Goal: Find contact information: Find contact information

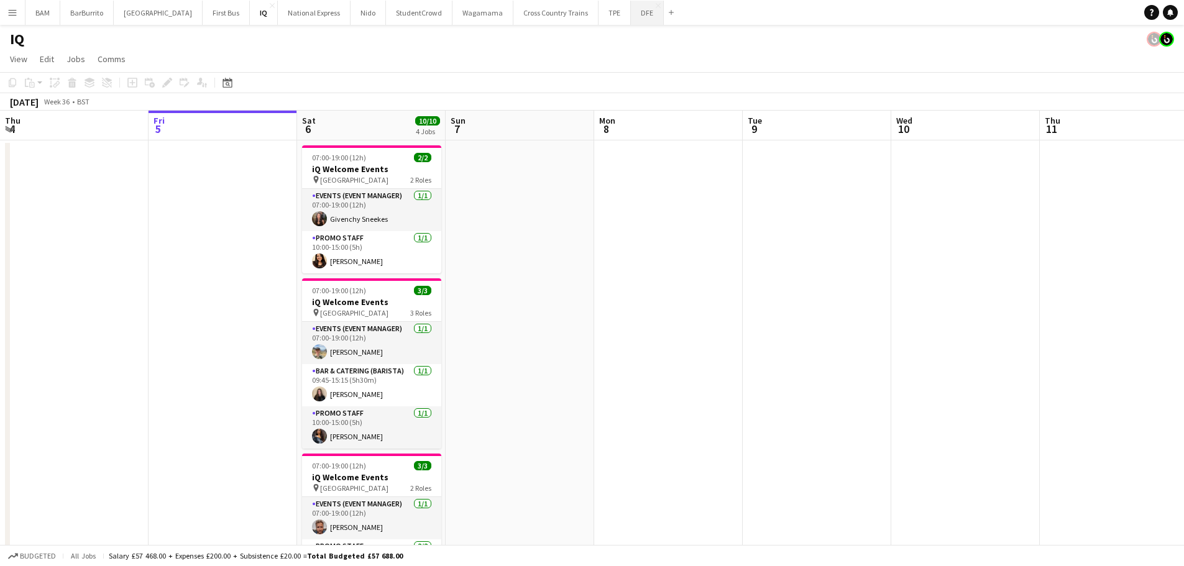
click at [631, 20] on button "DFE Close" at bounding box center [647, 13] width 33 height 24
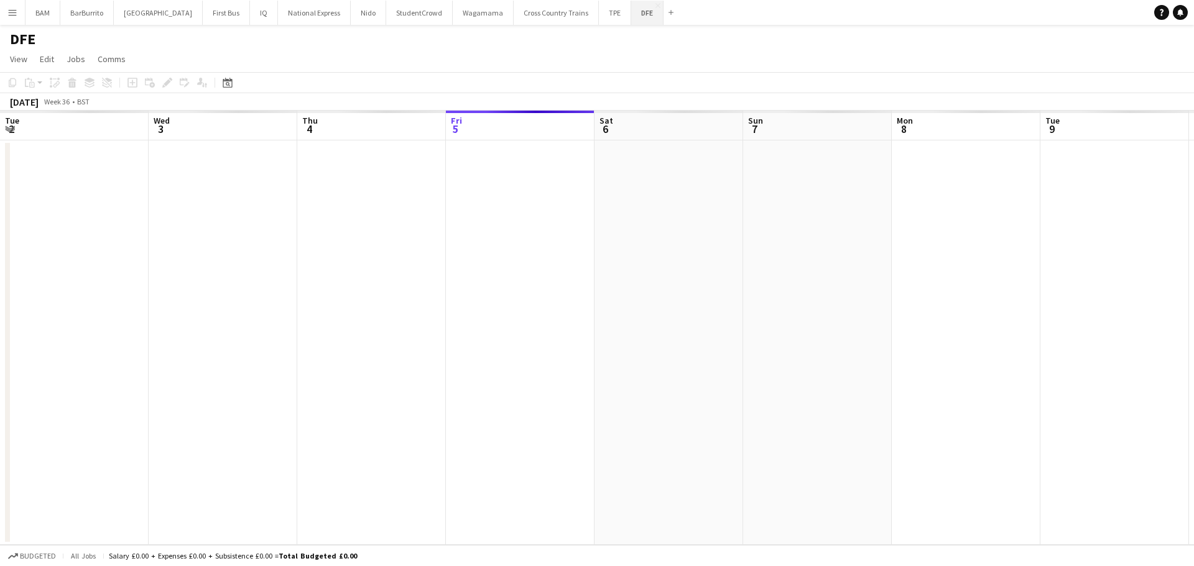
scroll to position [0, 297]
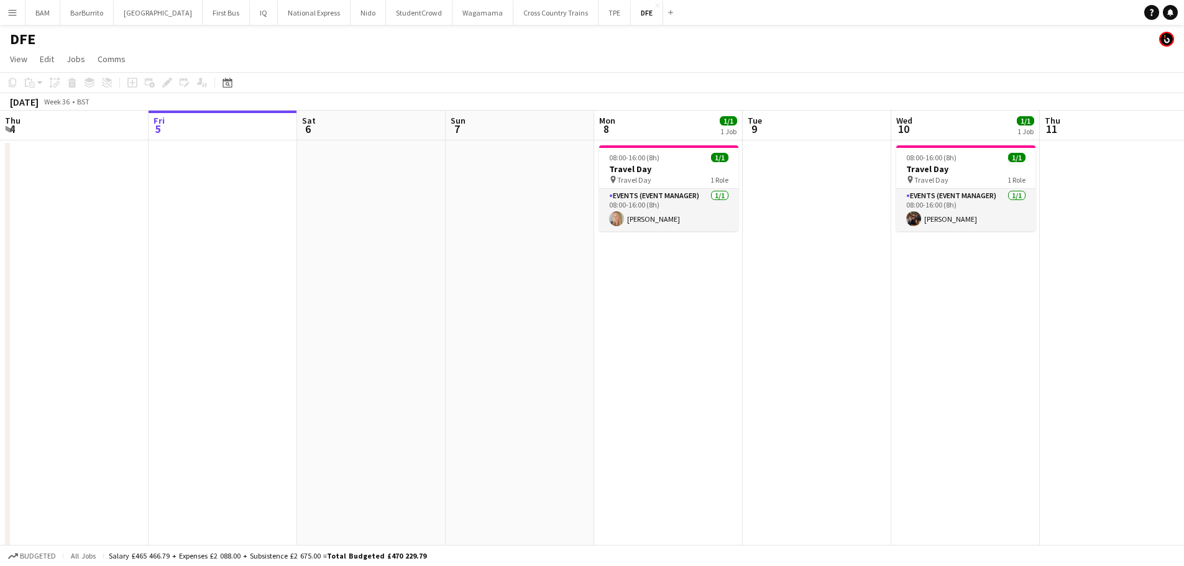
drag, startPoint x: 9, startPoint y: 11, endPoint x: 65, endPoint y: 39, distance: 62.0
click at [10, 11] on app-icon "Menu" at bounding box center [12, 12] width 10 height 10
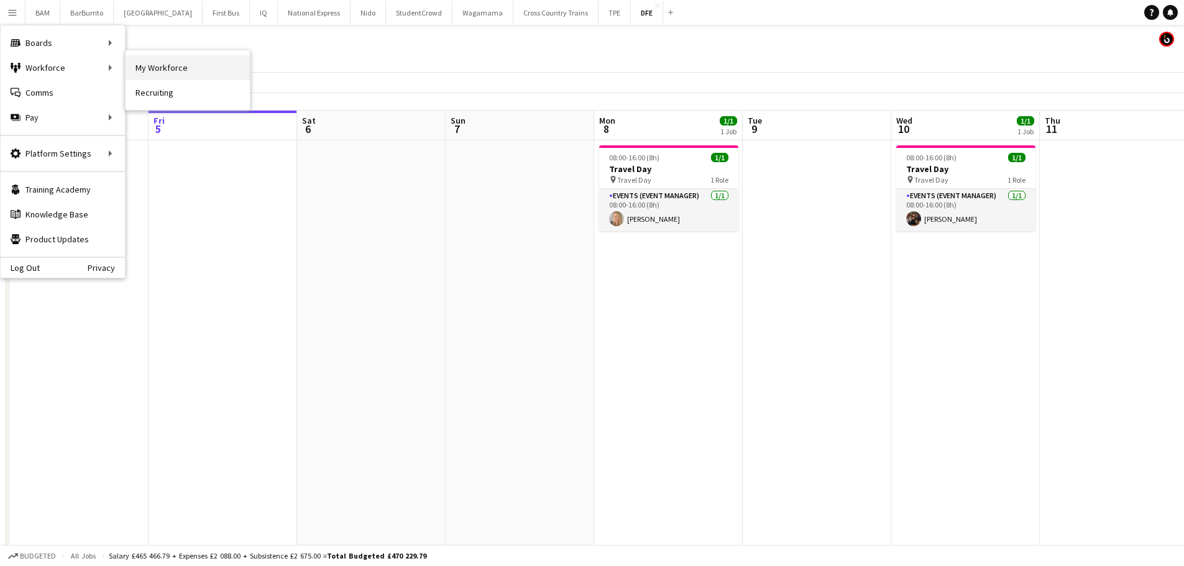
click at [213, 71] on link "My Workforce" at bounding box center [188, 67] width 124 height 25
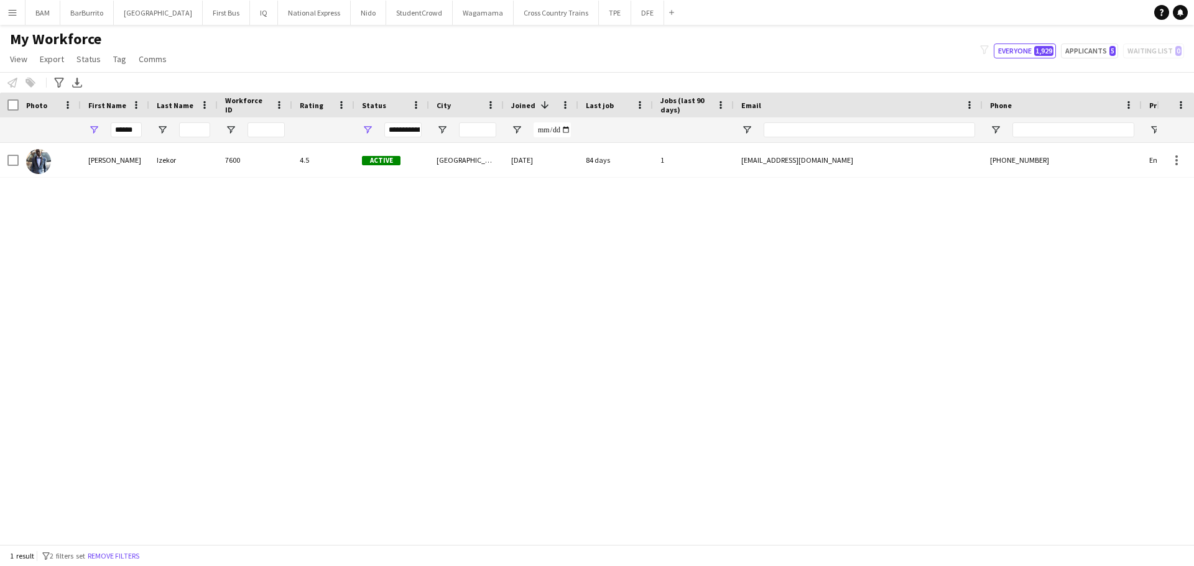
click at [605, 26] on main "My Workforce View Views Default view New view Update view Delete view Edit name…" at bounding box center [597, 287] width 1194 height 525
click at [631, 18] on button "DFE Close" at bounding box center [647, 13] width 33 height 24
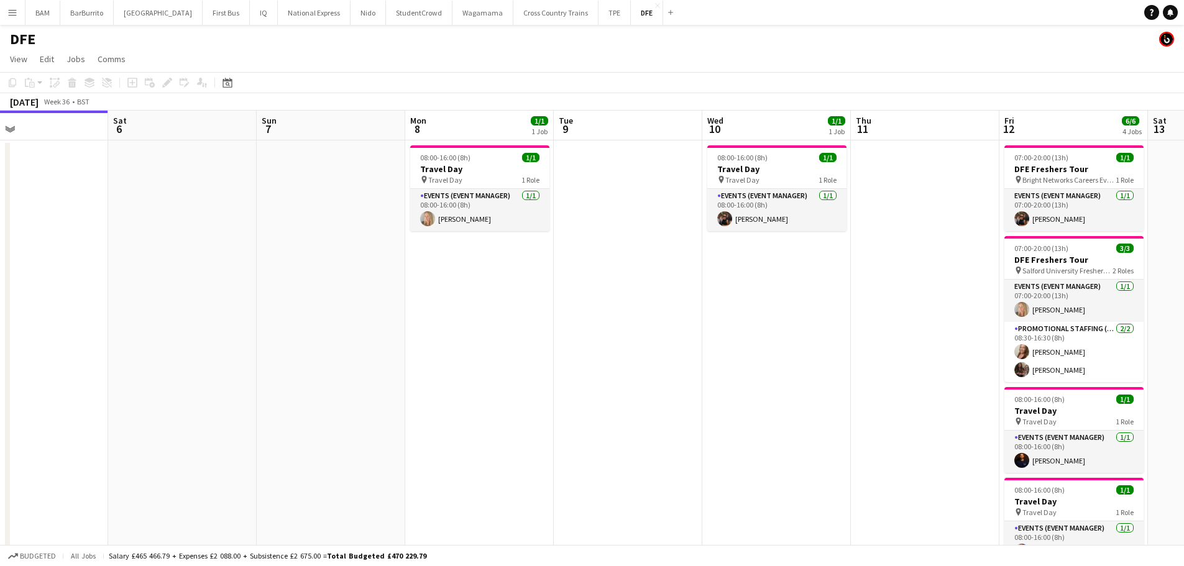
drag, startPoint x: 862, startPoint y: 221, endPoint x: 602, endPoint y: 205, distance: 260.3
click at [334, 211] on app-calendar-viewport "Tue 2 32/32 1 Job Wed 3 Thu 4 Fri 5 Sat 6 Sun 7 Mon 8 1/1 1 Job Tue 9 Wed 10 1/…" at bounding box center [592, 437] width 1184 height 653
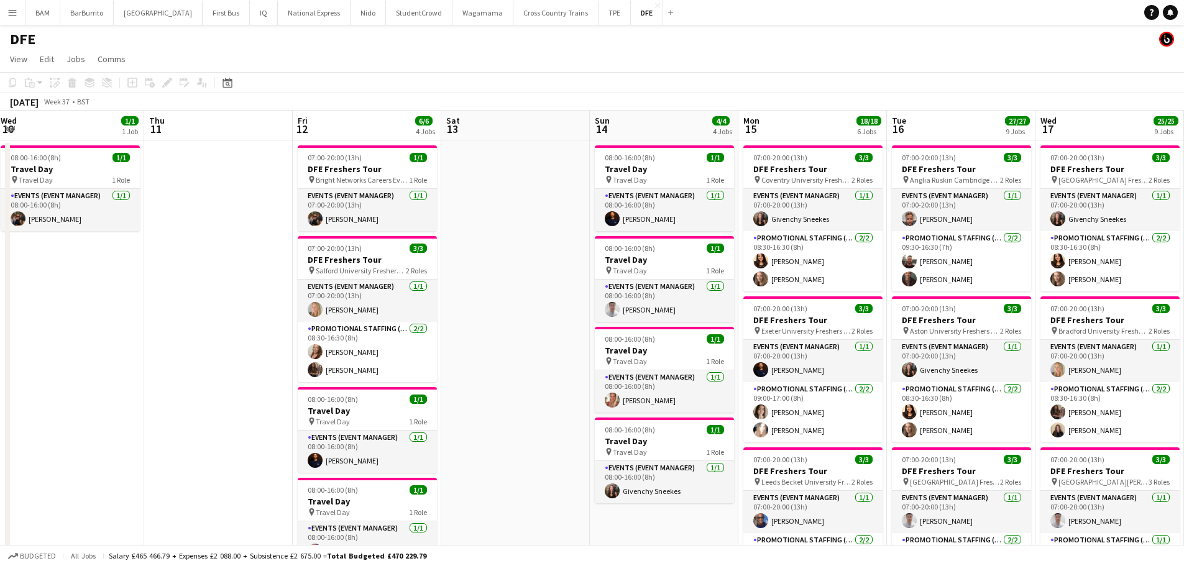
drag, startPoint x: 748, startPoint y: 272, endPoint x: 140, endPoint y: 221, distance: 610.7
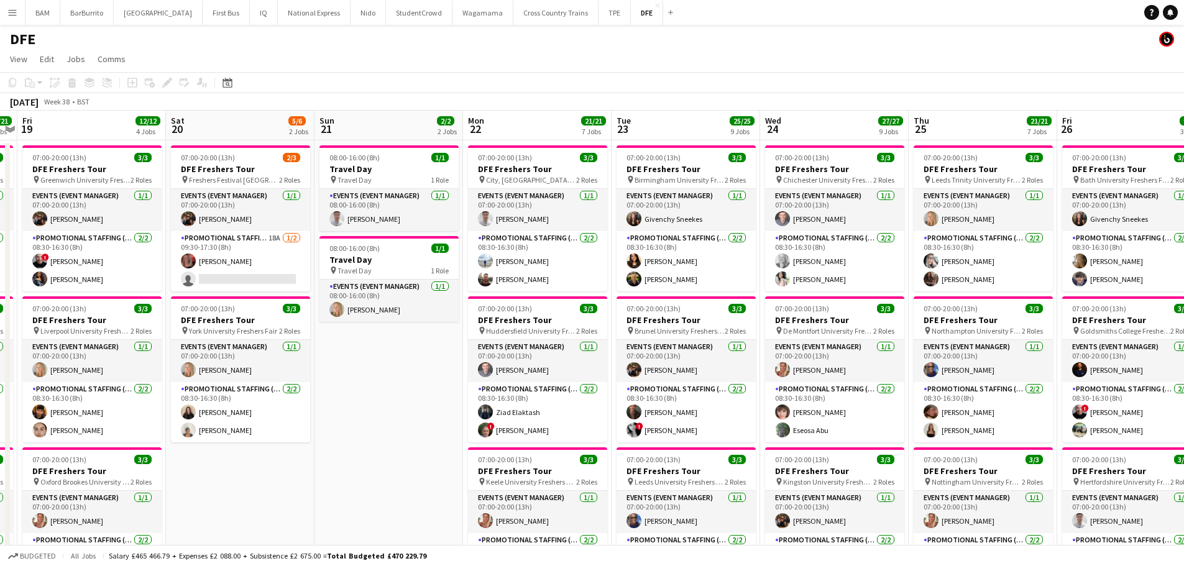
scroll to position [0, 453]
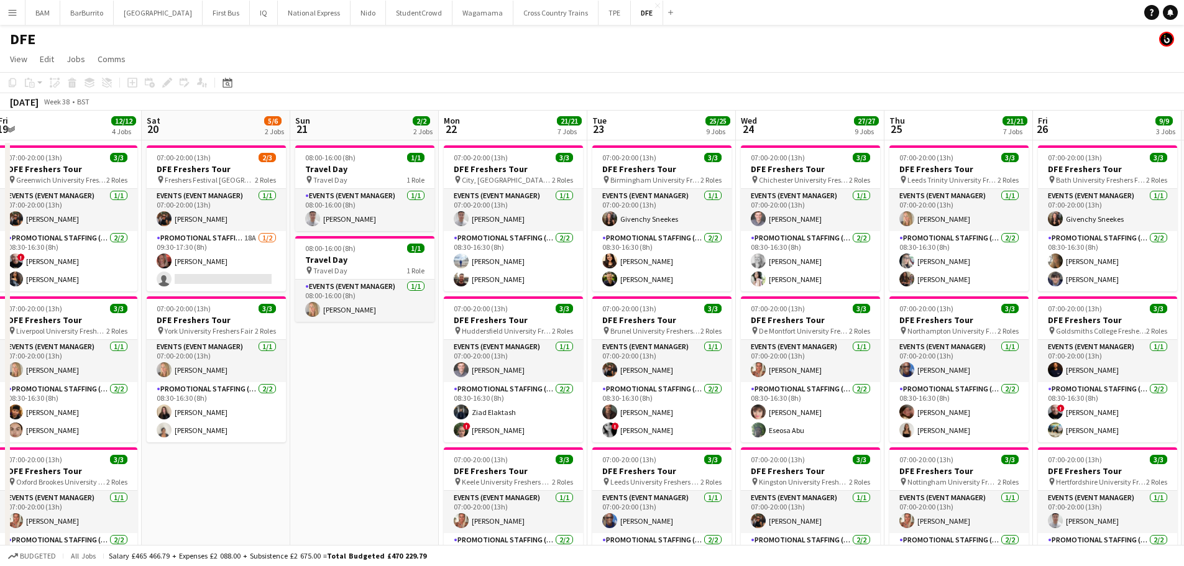
drag, startPoint x: 387, startPoint y: 252, endPoint x: 650, endPoint y: 259, distance: 263.0
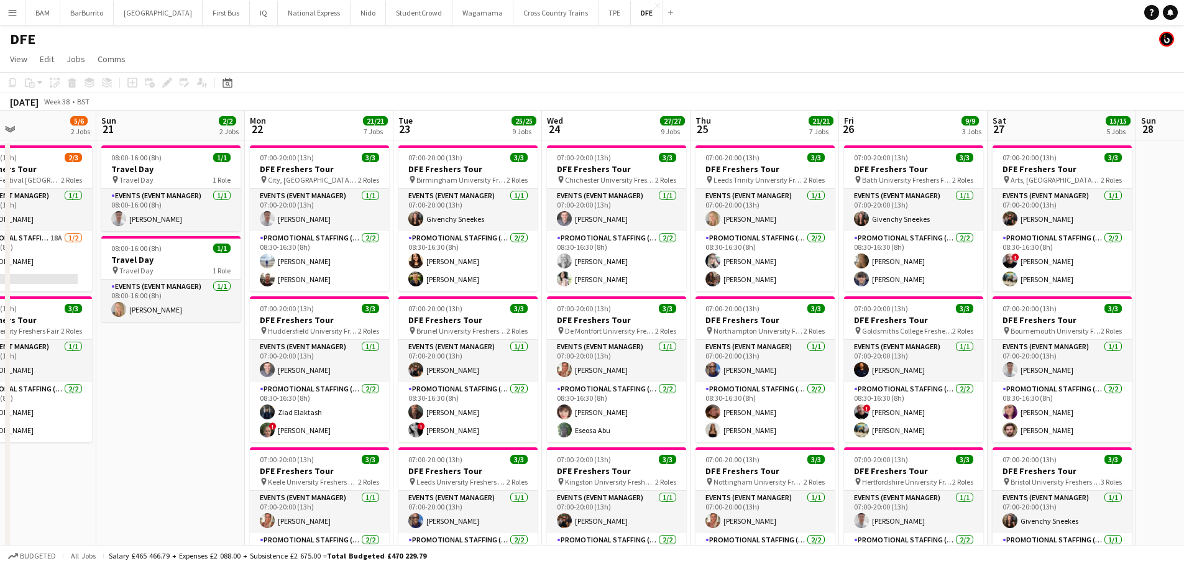
scroll to position [0, 385]
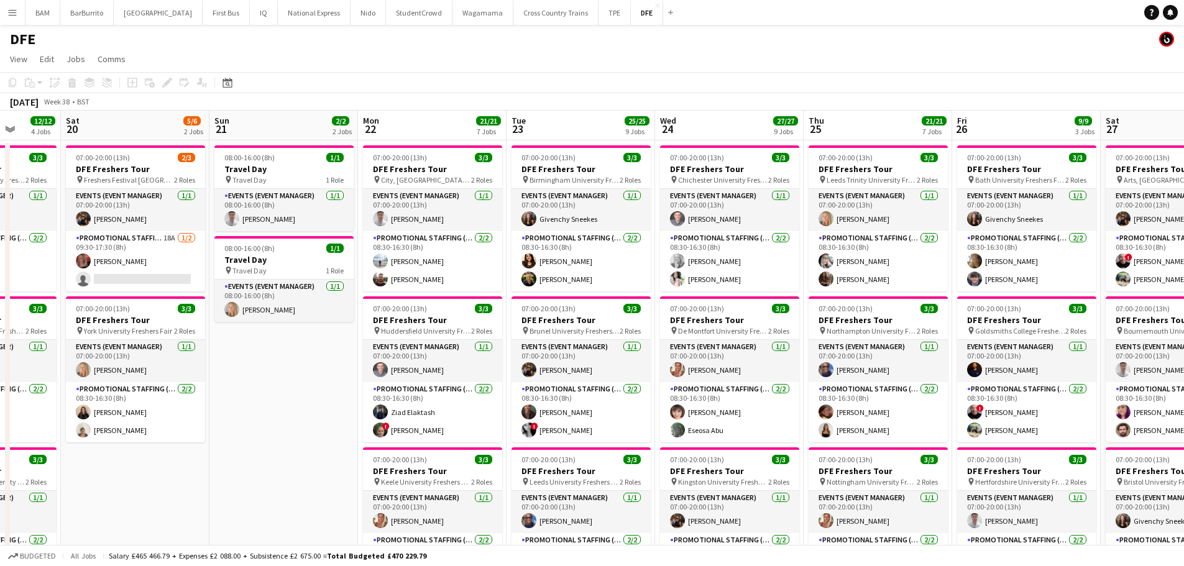
drag, startPoint x: 868, startPoint y: 253, endPoint x: 787, endPoint y: 249, distance: 80.9
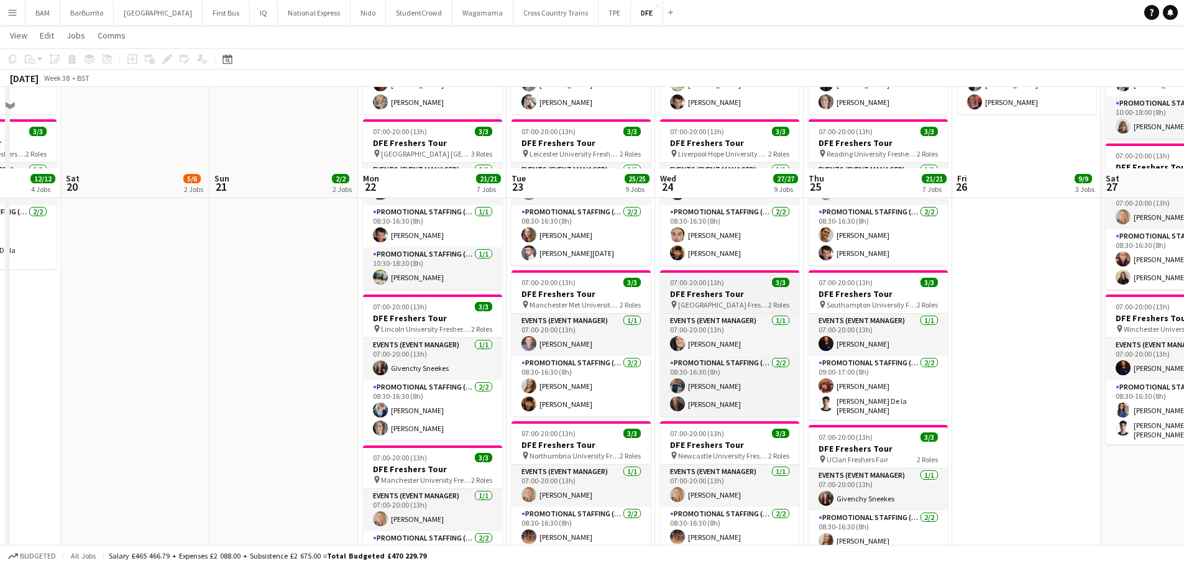
scroll to position [559, 0]
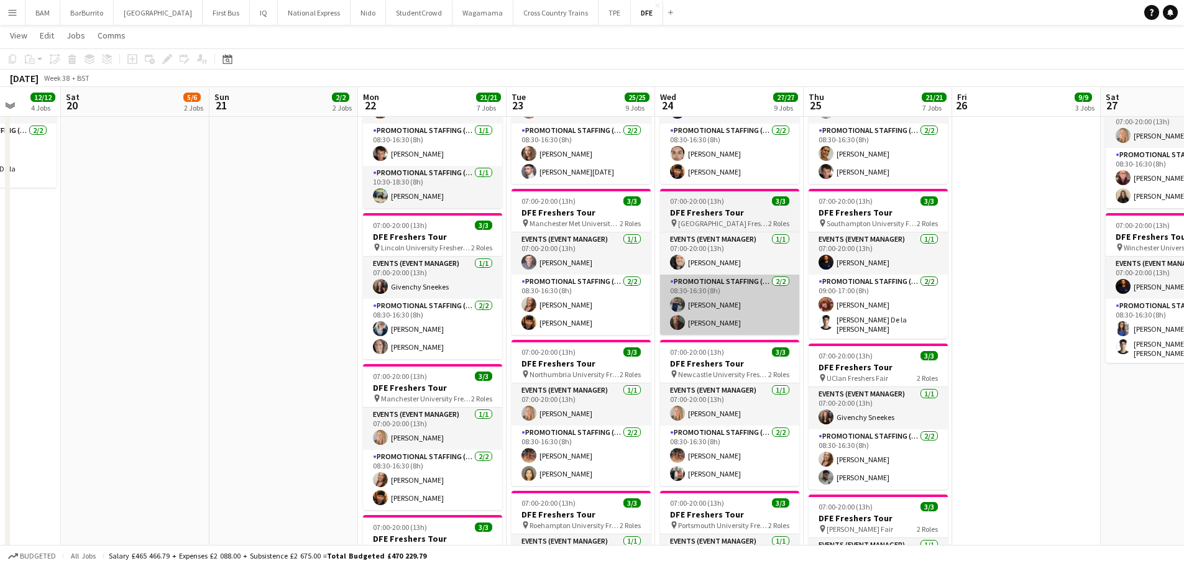
click at [722, 307] on app-card-role "Promotional Staffing (Brand Ambassadors) [DATE] 08:30-16:30 (8h) [PERSON_NAME] …" at bounding box center [729, 305] width 139 height 60
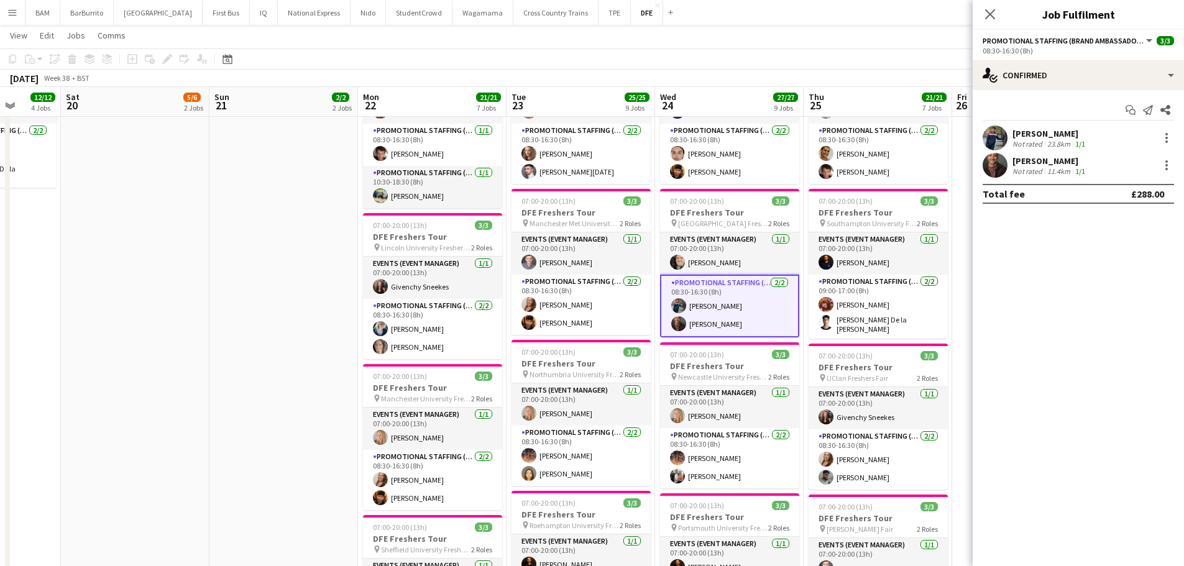
click at [1123, 137] on div "[PERSON_NAME] Not rated 23.8km 1/1" at bounding box center [1078, 138] width 211 height 25
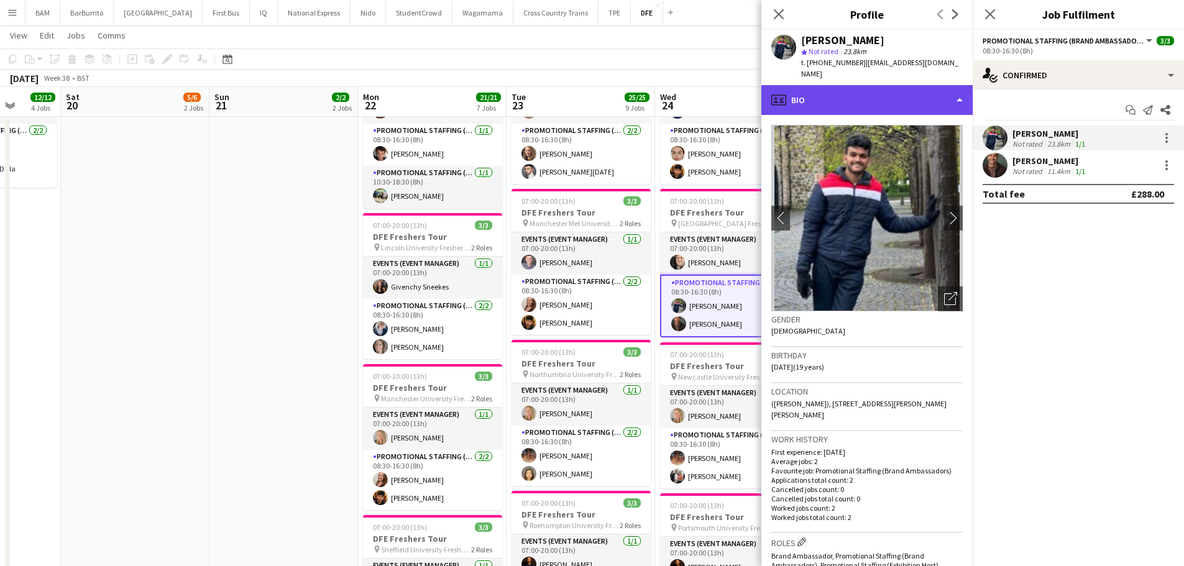
click at [840, 85] on div "profile Bio" at bounding box center [866, 100] width 211 height 30
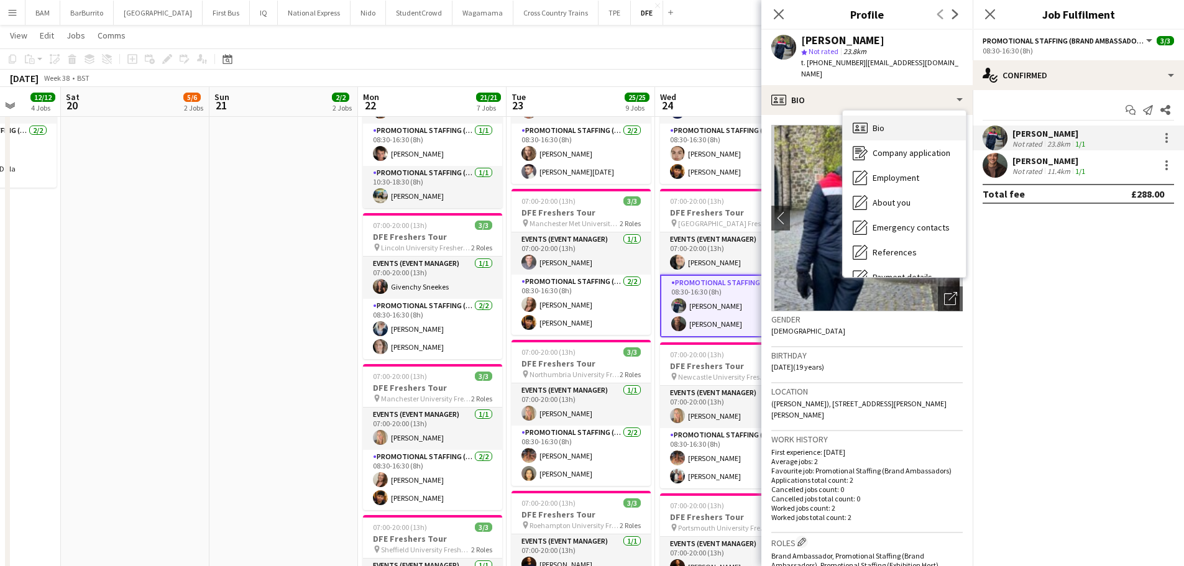
click at [880, 122] on span "Bio" at bounding box center [879, 127] width 12 height 11
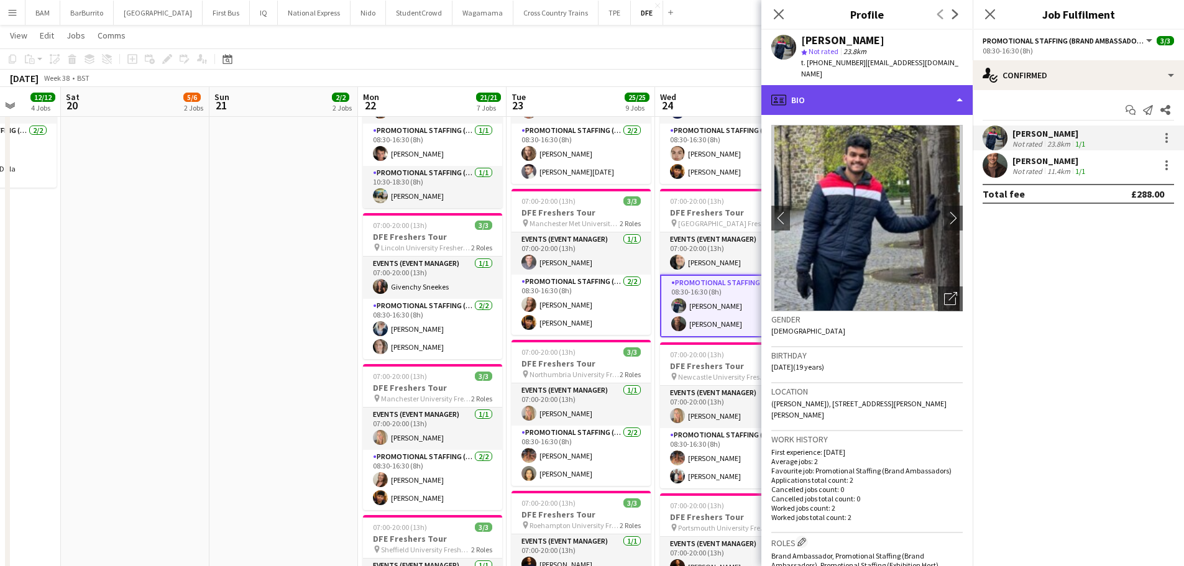
click at [891, 90] on div "profile Bio" at bounding box center [866, 100] width 211 height 30
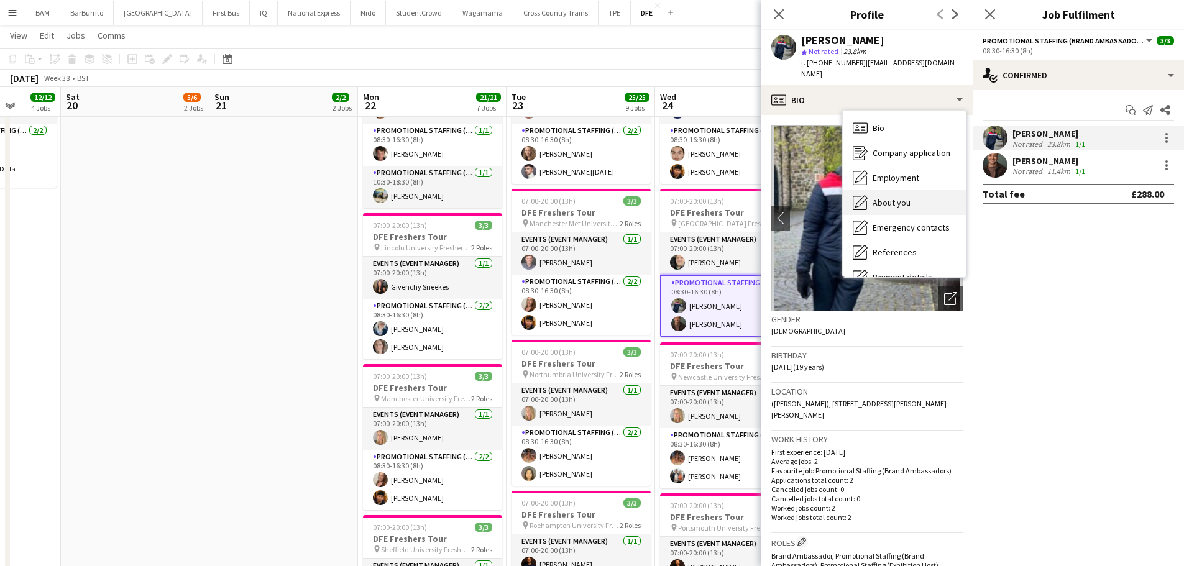
click at [905, 197] on span "About you" at bounding box center [892, 202] width 38 height 11
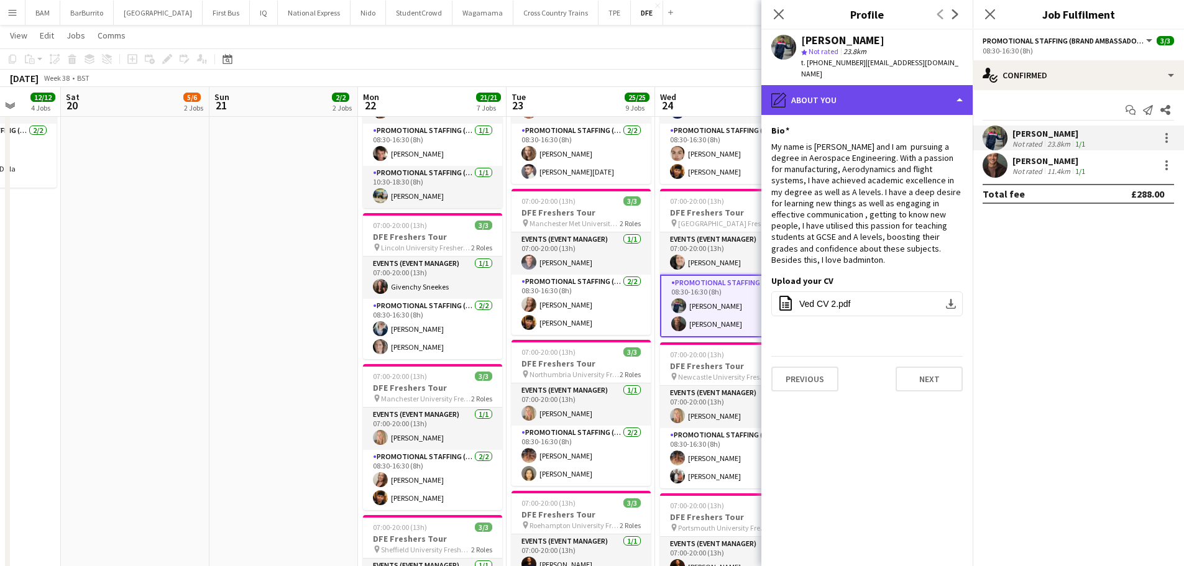
click at [921, 85] on div "pencil4 About you" at bounding box center [866, 100] width 211 height 30
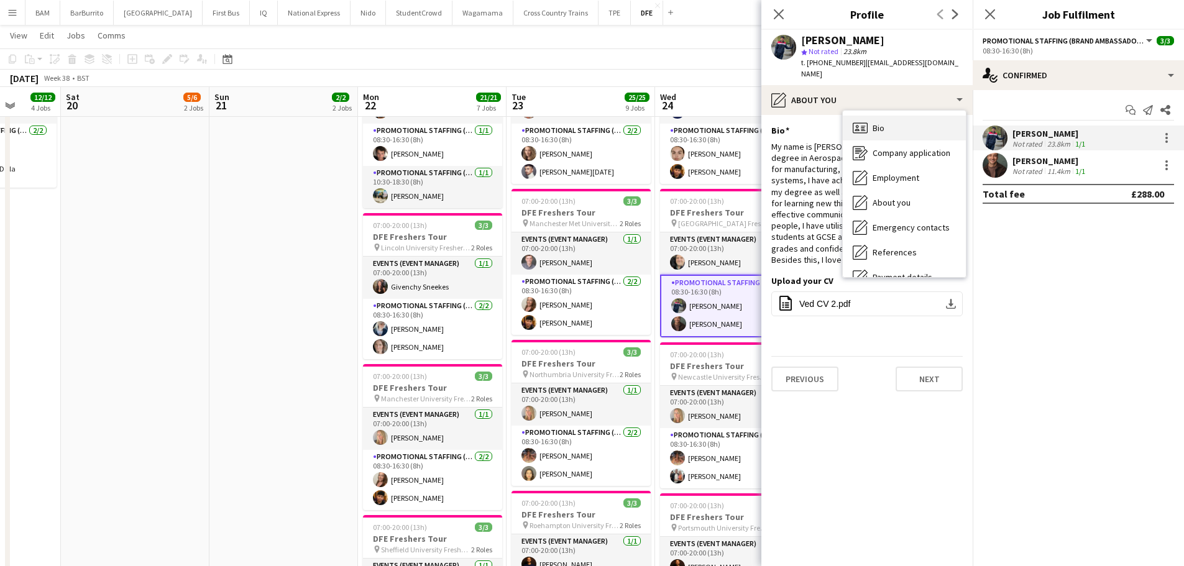
click at [913, 116] on div "Bio Bio" at bounding box center [904, 128] width 123 height 25
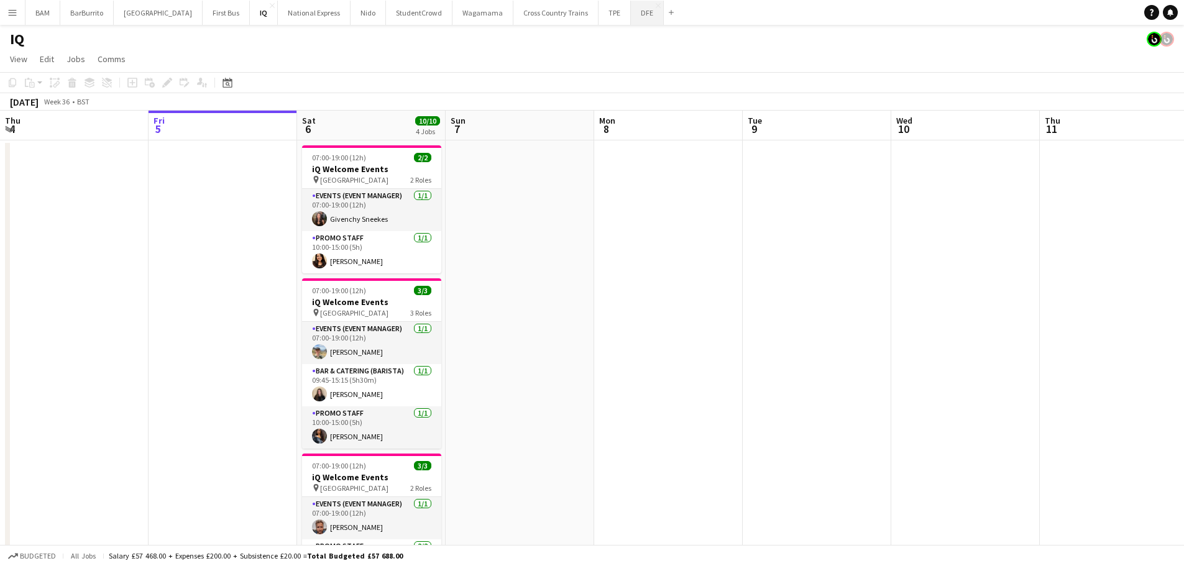
click at [631, 13] on button "DFE Close" at bounding box center [647, 13] width 33 height 24
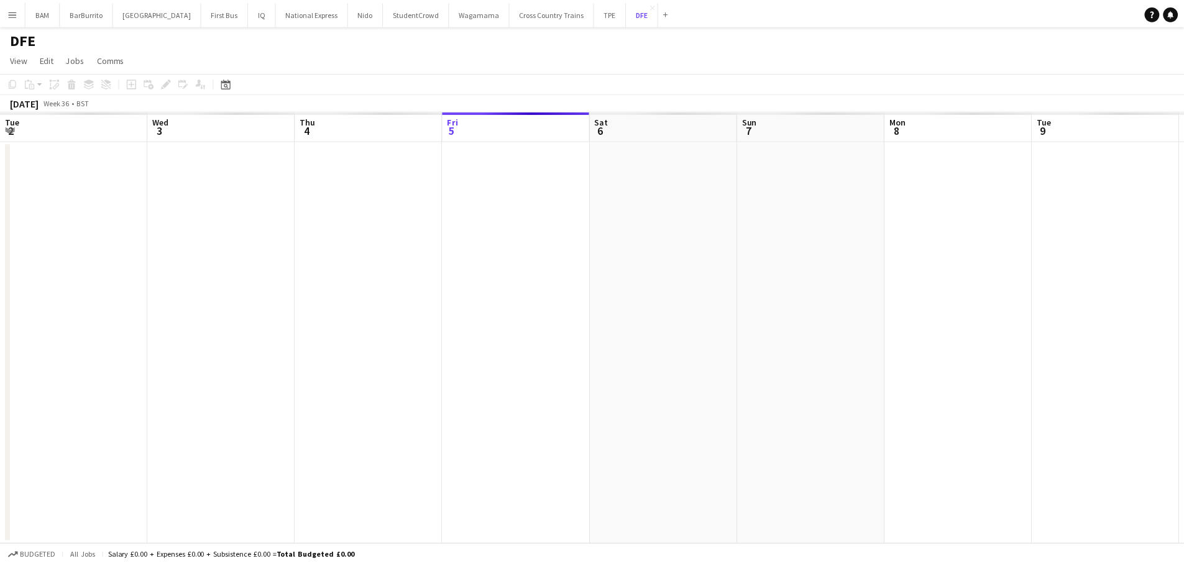
scroll to position [0, 297]
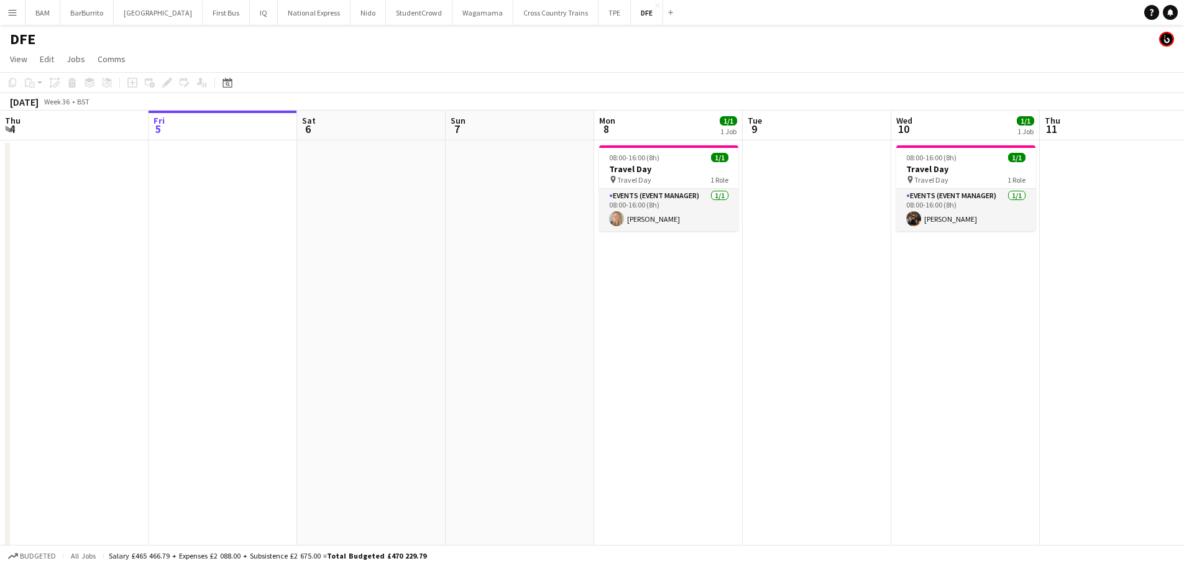
click at [17, 7] on app-icon "Menu" at bounding box center [12, 12] width 10 height 10
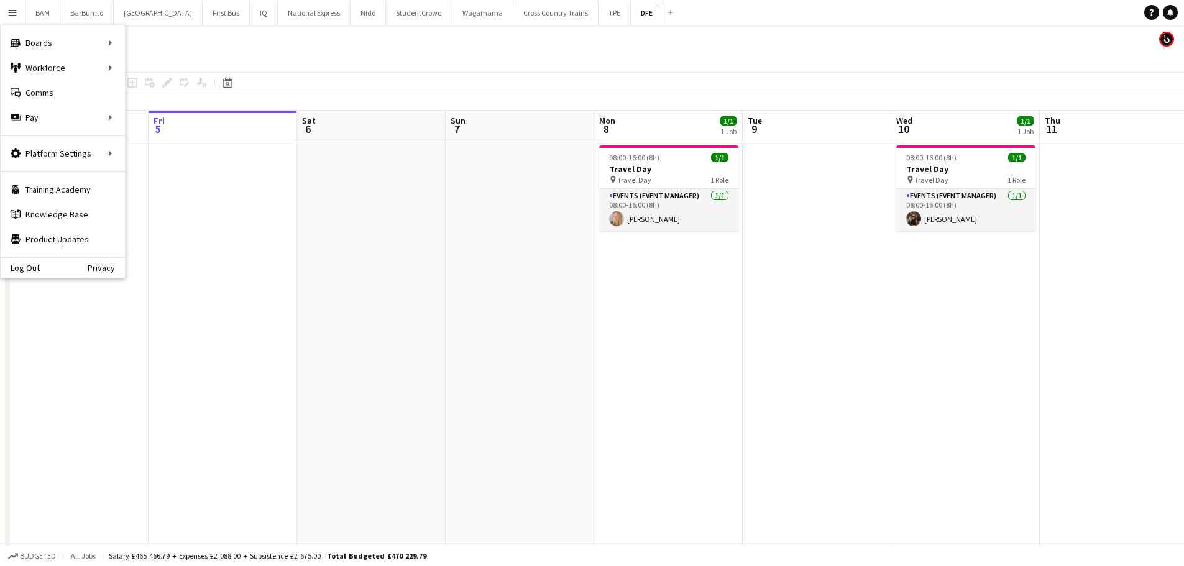
click at [448, 91] on app-toolbar "Copy Paste Paste Ctrl+V Paste with crew Ctrl+Shift+V Paste linked Job Delete Gr…" at bounding box center [592, 82] width 1184 height 21
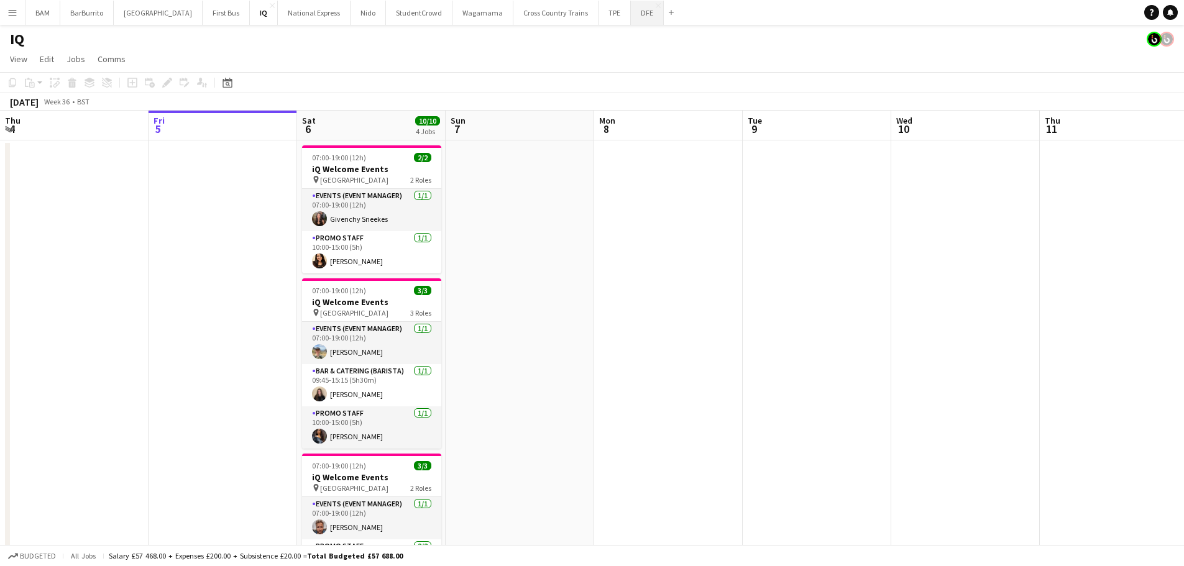
click at [631, 14] on button "DFE Close" at bounding box center [647, 13] width 33 height 24
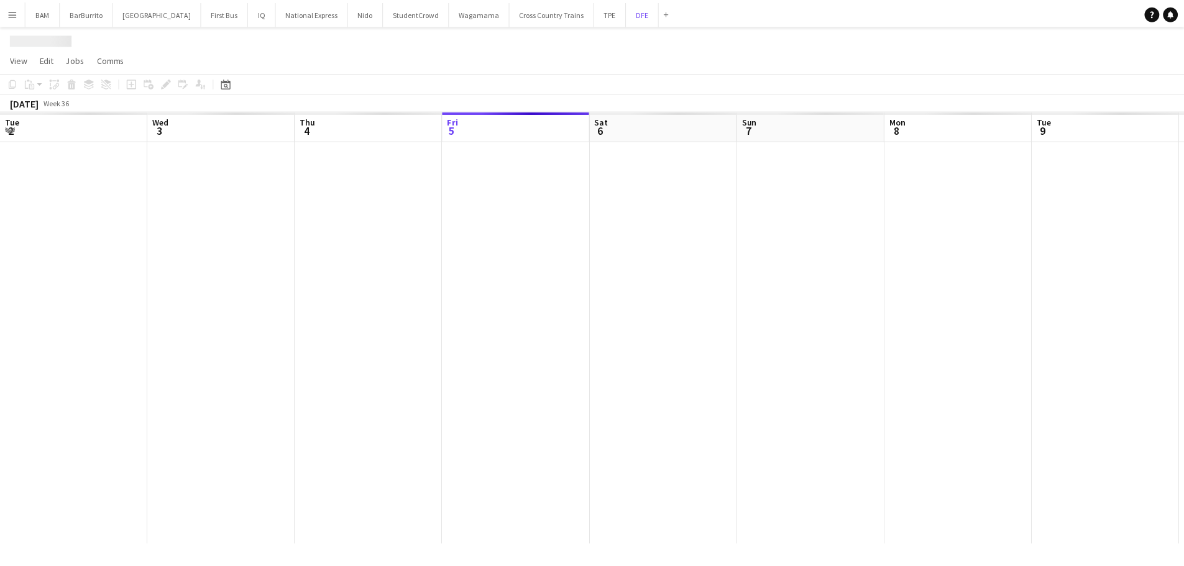
scroll to position [0, 297]
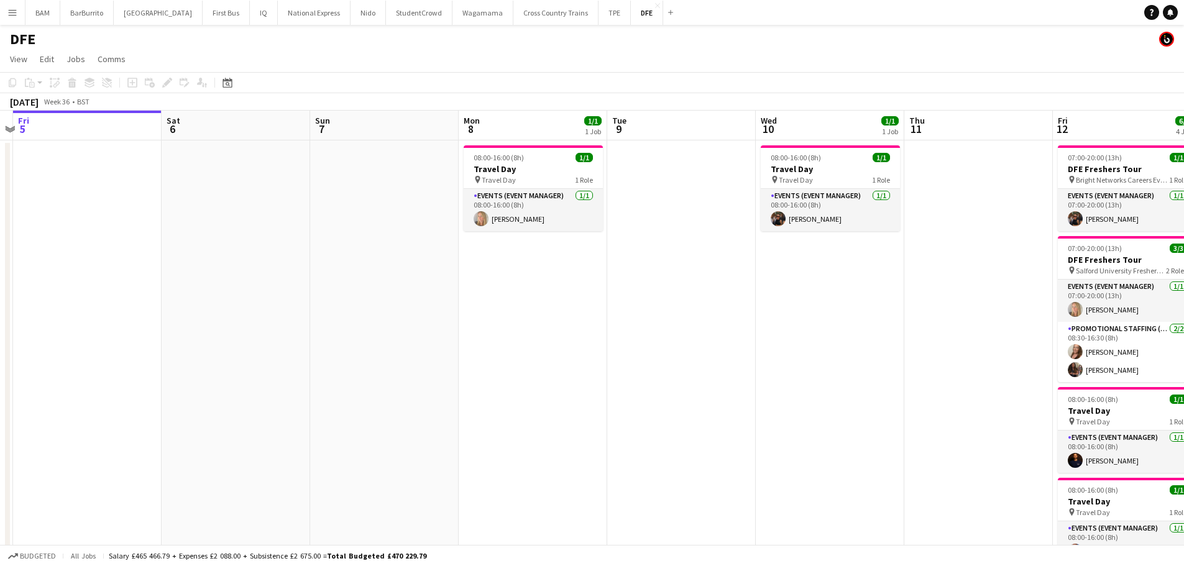
drag, startPoint x: 885, startPoint y: 309, endPoint x: 444, endPoint y: 287, distance: 441.3
click at [442, 290] on app-calendar-viewport "Tue 2 32/32 1 Job Wed 3 Thu 4 Fri 5 Sat 6 Sun 7 Mon 8 1/1 1 Job Tue 9 Wed 10 1/…" at bounding box center [592, 437] width 1184 height 653
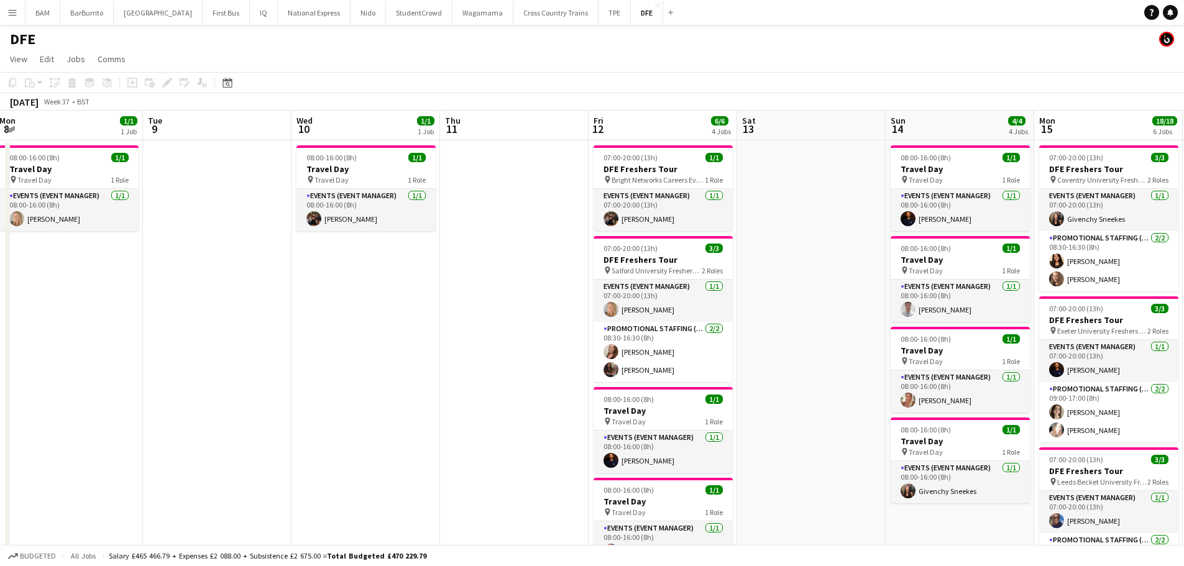
drag, startPoint x: 739, startPoint y: 310, endPoint x: 658, endPoint y: 308, distance: 80.8
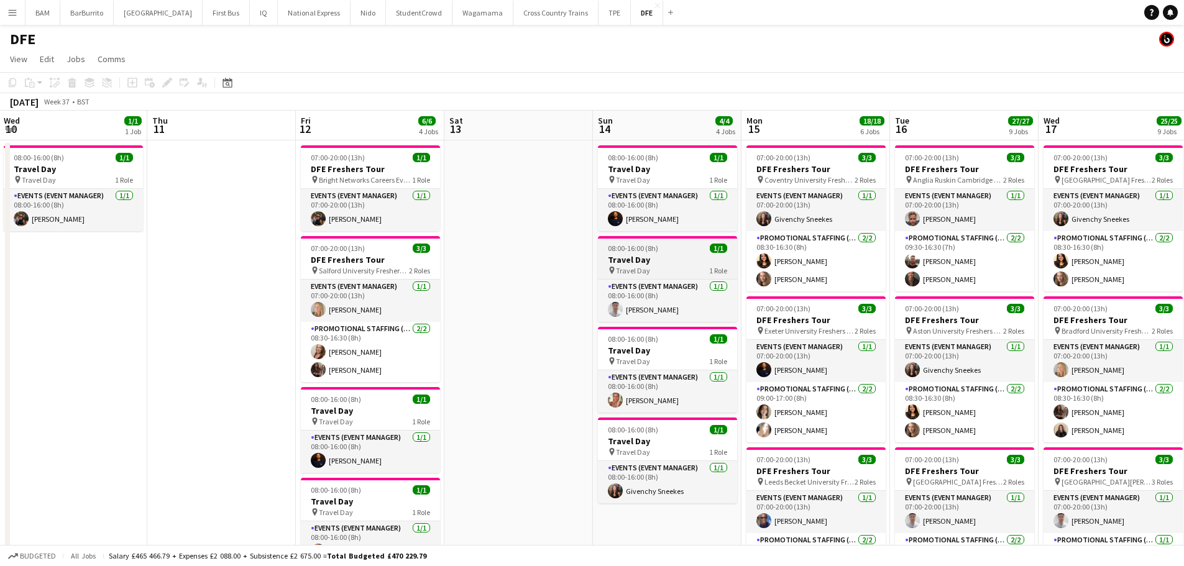
drag, startPoint x: 590, startPoint y: 286, endPoint x: 545, endPoint y: 254, distance: 55.4
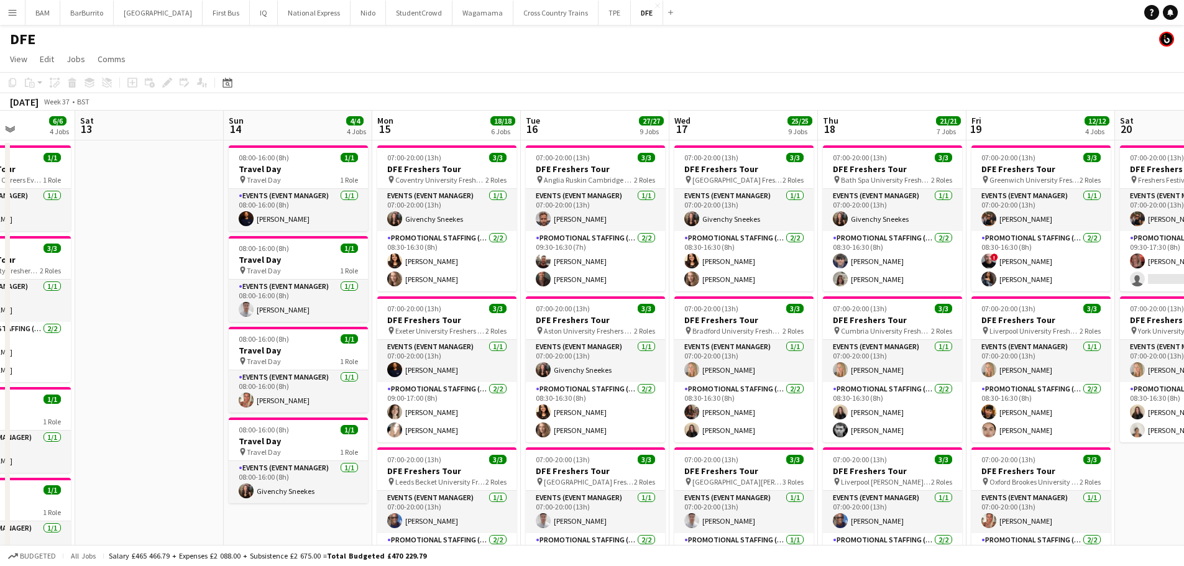
drag, startPoint x: 793, startPoint y: 266, endPoint x: 504, endPoint y: 262, distance: 289.1
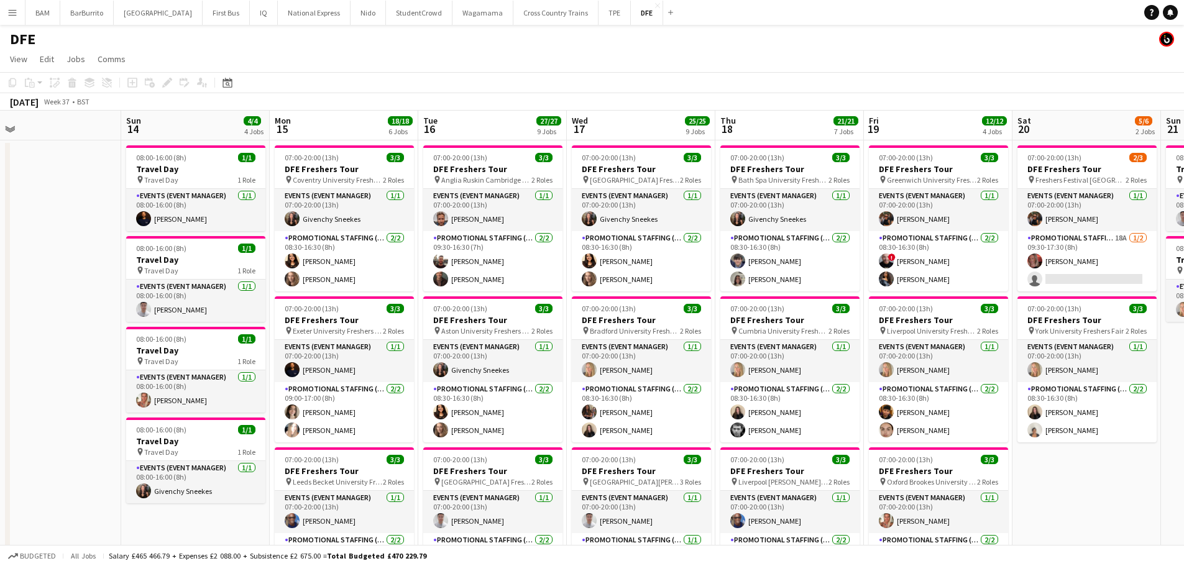
scroll to position [0, 486]
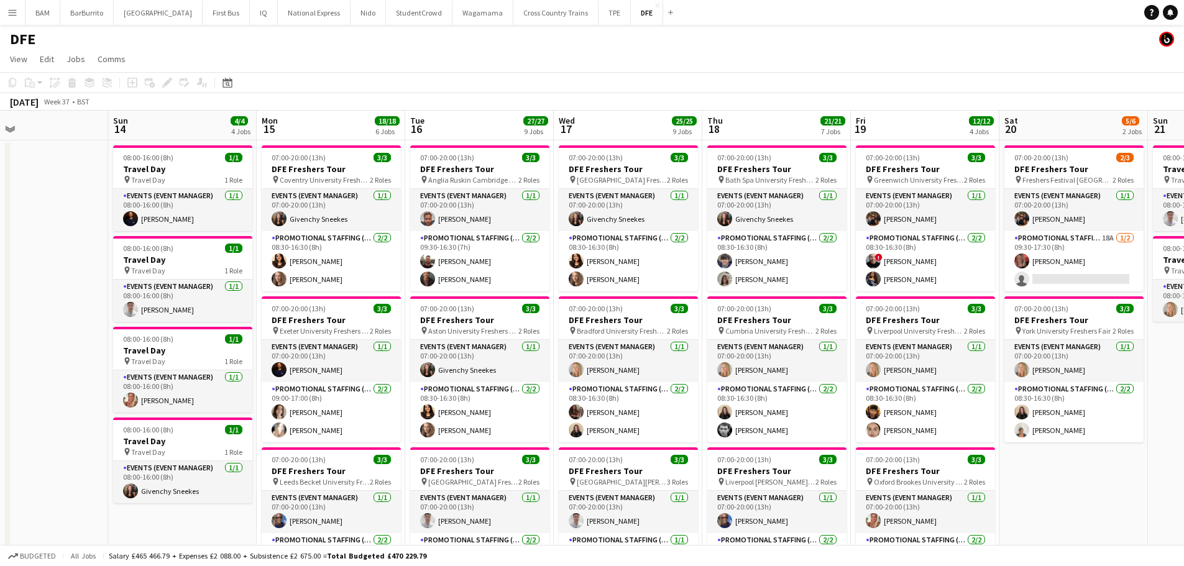
drag, startPoint x: 935, startPoint y: 282, endPoint x: 819, endPoint y: 285, distance: 115.6
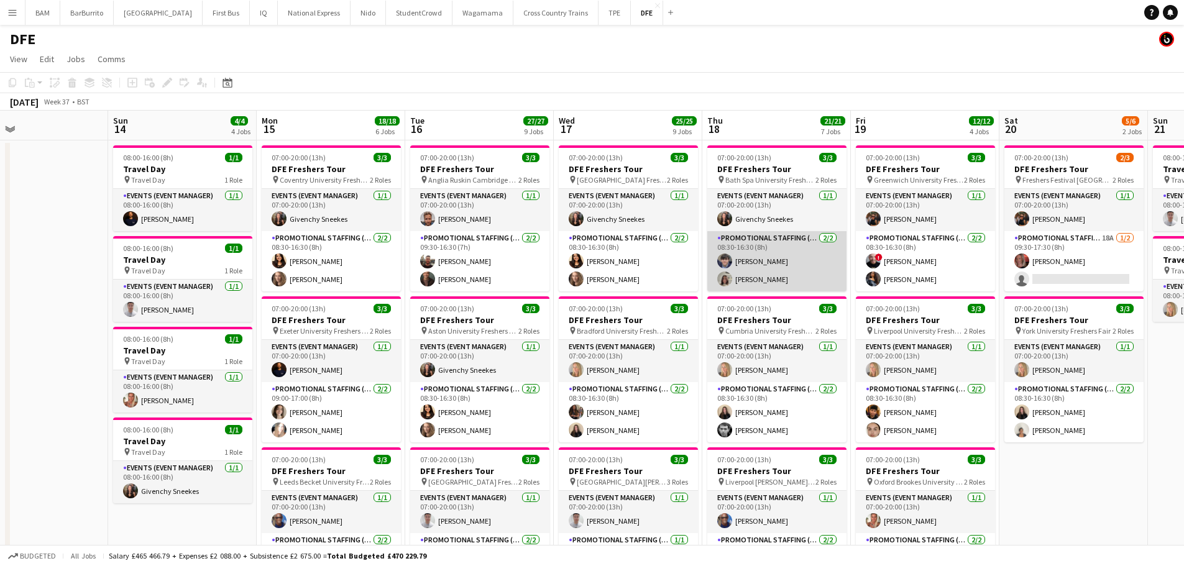
click at [804, 277] on app-card-role "Promotional Staffing (Brand Ambassadors) 2/2 08:30-16:30 (8h) Oleksandr Pylypen…" at bounding box center [776, 261] width 139 height 60
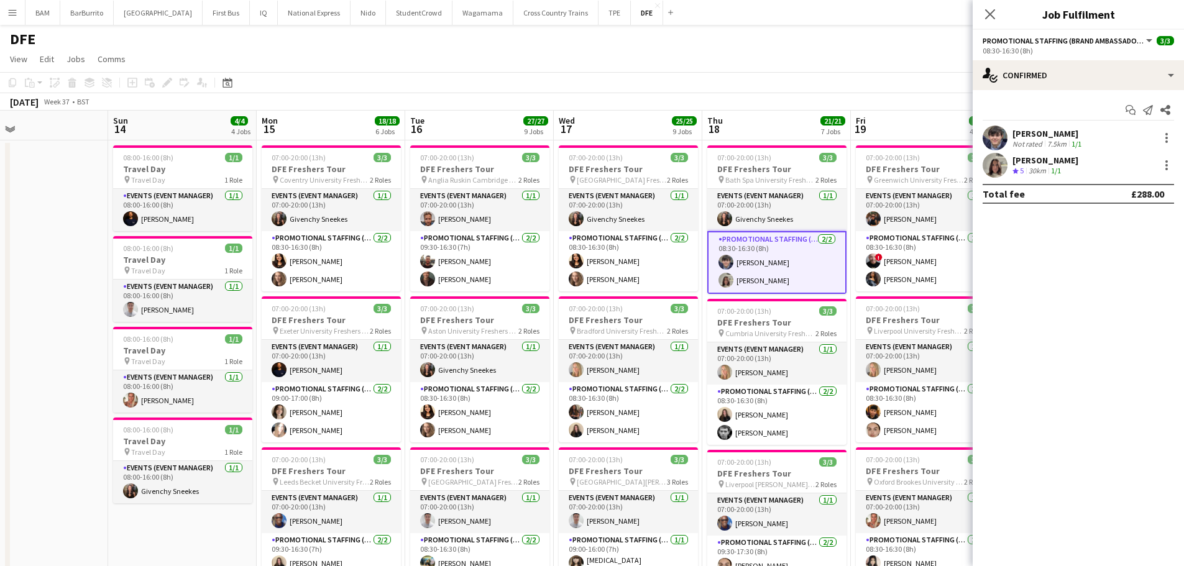
click at [1123, 133] on div "Oleksandr Pylypenko Not rated 7.5km 1/1" at bounding box center [1078, 138] width 211 height 25
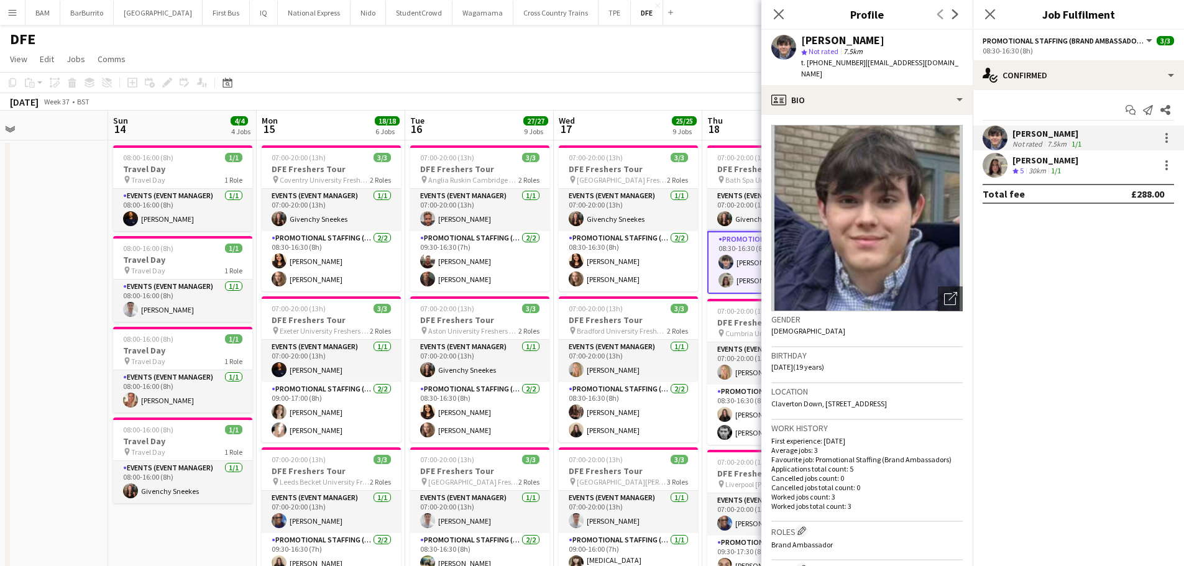
drag, startPoint x: 860, startPoint y: 63, endPoint x: 901, endPoint y: 82, distance: 45.9
click at [901, 82] on div "Oleksandr Pylypenko star Not rated 7.5km t. +447907473342 | pylypenko1oleksandr…" at bounding box center [866, 57] width 211 height 55
copy span "pylypenko1oleksandr@gmail.com"
click at [1097, 155] on div "Michelle Quincey Crew rating 5 30km 1/1" at bounding box center [1078, 165] width 211 height 25
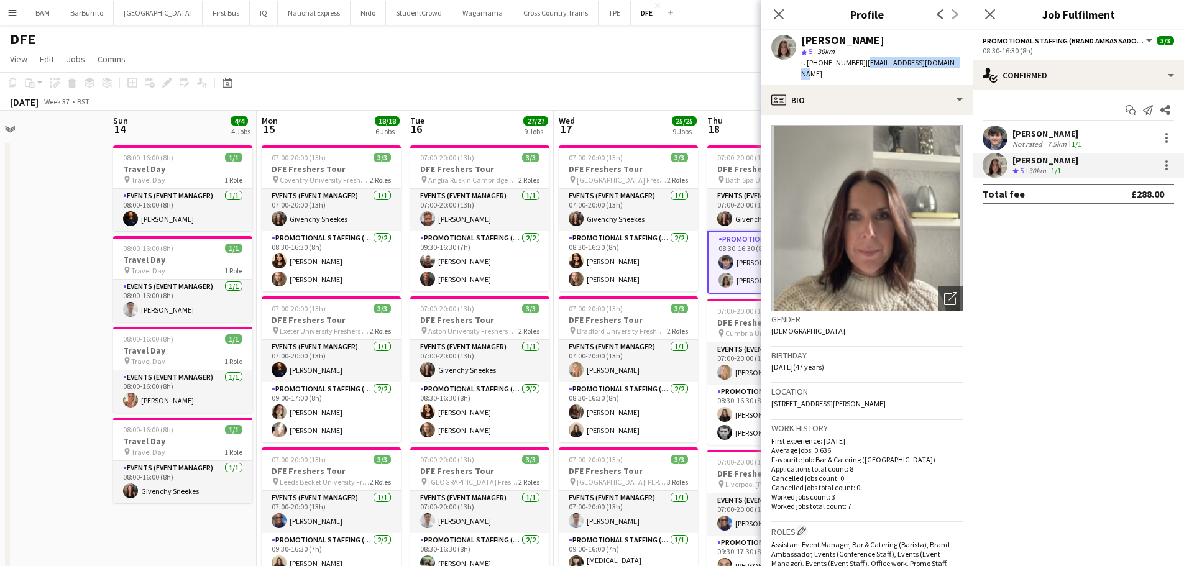
drag, startPoint x: 862, startPoint y: 63, endPoint x: 968, endPoint y: 66, distance: 107.0
click at [968, 66] on app-profile-header "Michelle Quincey star 5 30km t. +447841631823 | michellefawdry@yahoo.com" at bounding box center [866, 57] width 211 height 55
copy span "michellefawdry@yahoo.com"
drag, startPoint x: 776, startPoint y: 13, endPoint x: 773, endPoint y: 21, distance: 7.9
click at [776, 13] on icon "Close pop-in" at bounding box center [779, 14] width 10 height 10
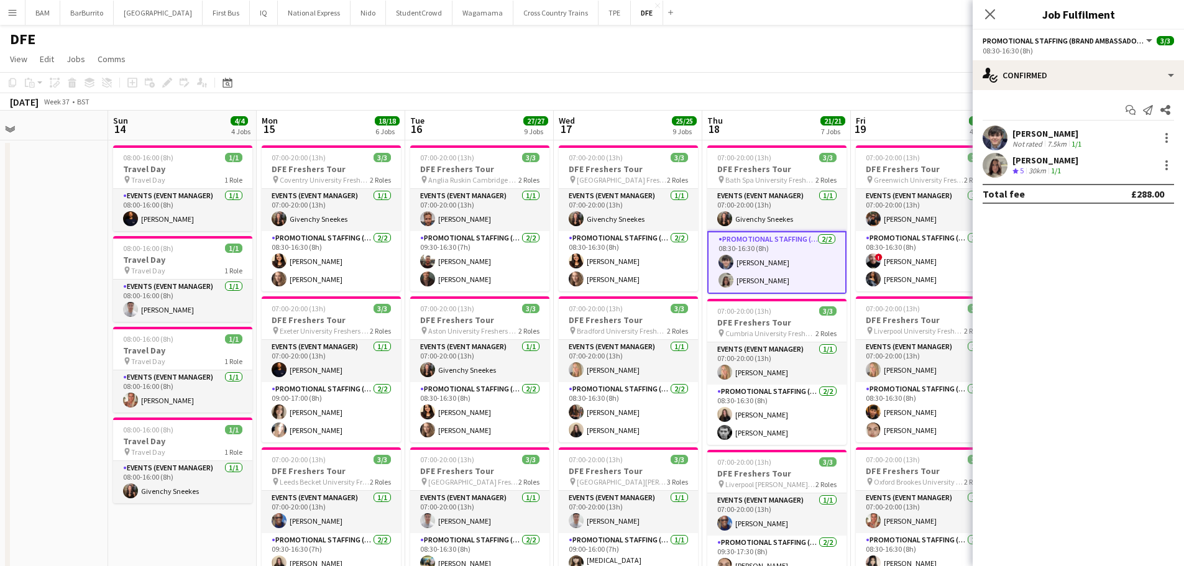
click at [1037, 156] on div "[PERSON_NAME]" at bounding box center [1046, 160] width 66 height 11
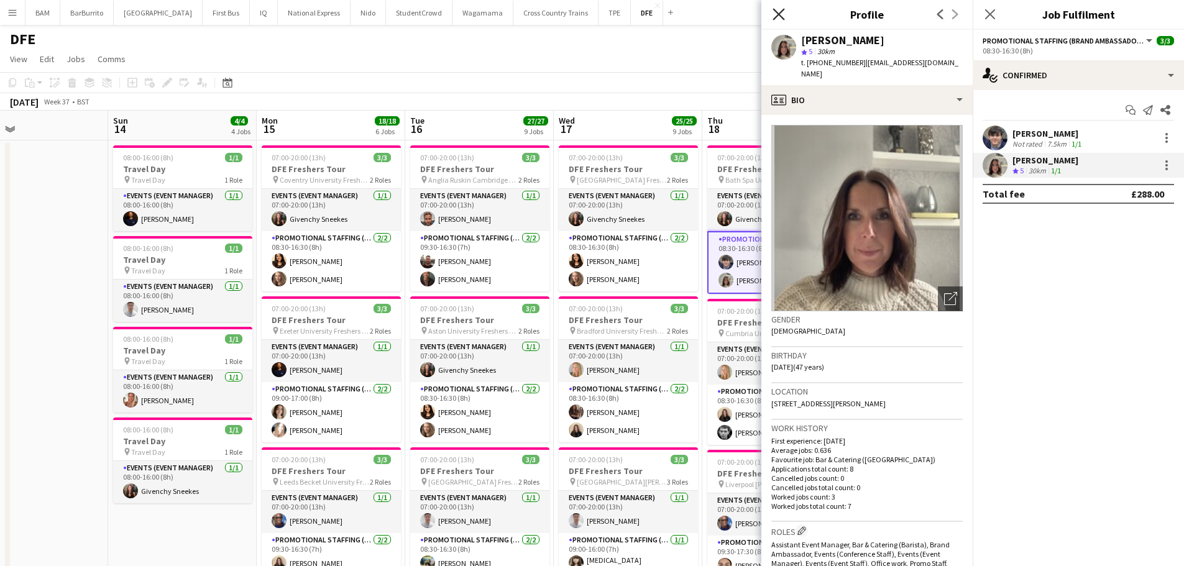
click at [781, 16] on icon "Close pop-in" at bounding box center [779, 14] width 12 height 12
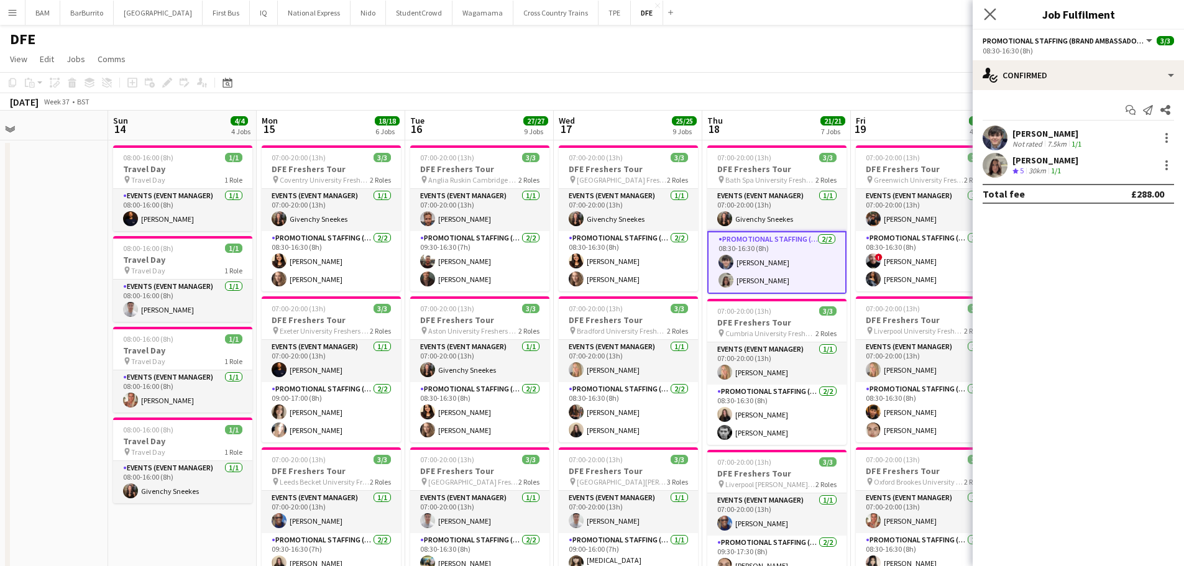
click at [989, 7] on app-icon "Close pop-in" at bounding box center [991, 15] width 18 height 18
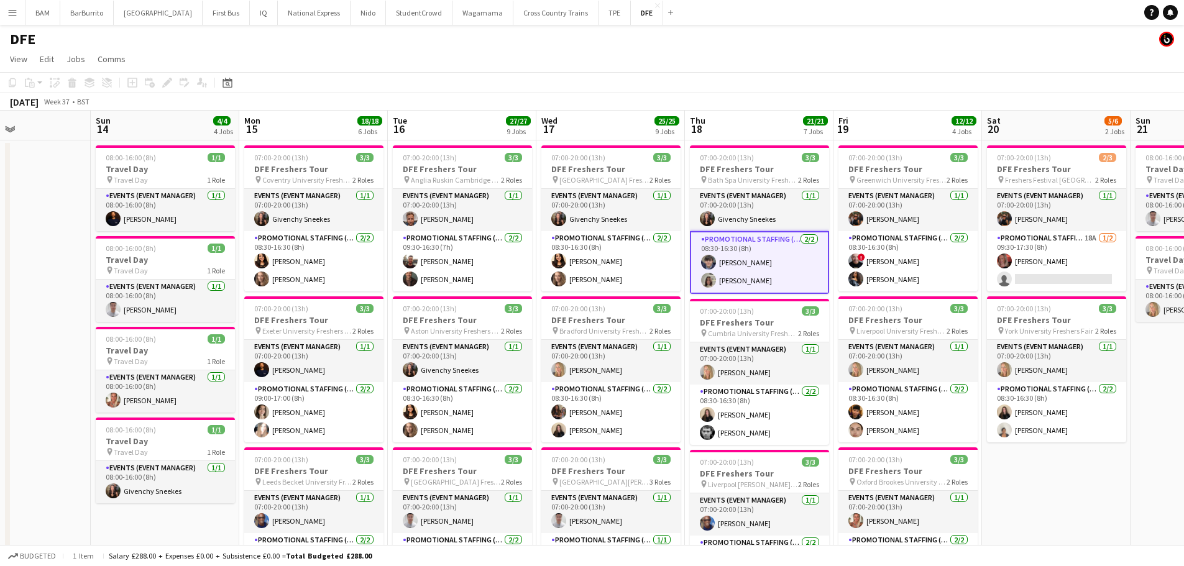
scroll to position [0, 393]
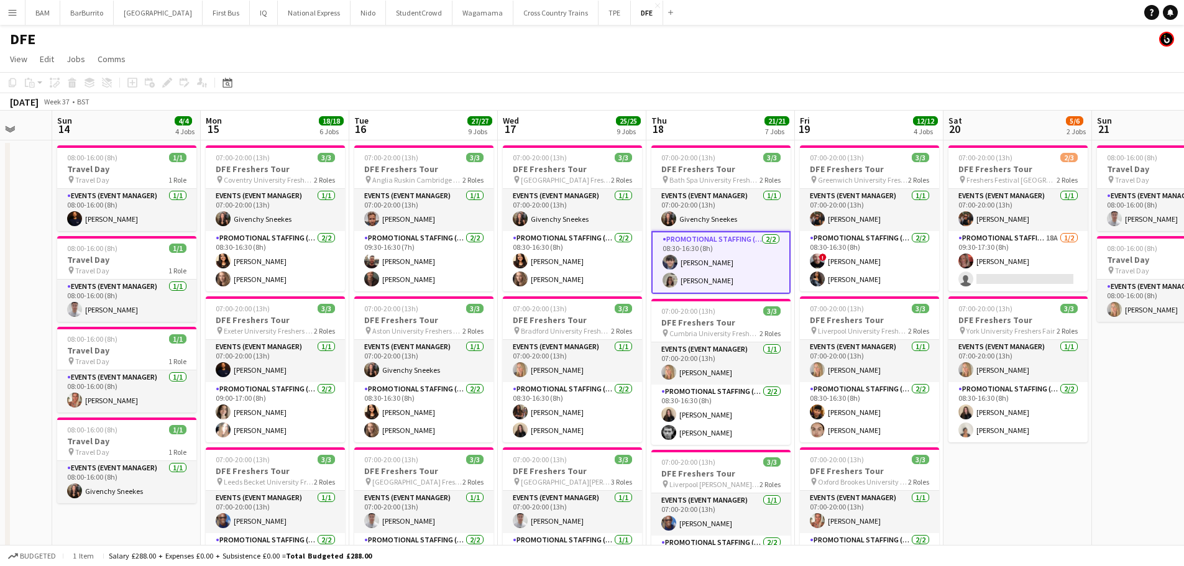
drag, startPoint x: 282, startPoint y: 188, endPoint x: 475, endPoint y: 198, distance: 192.9
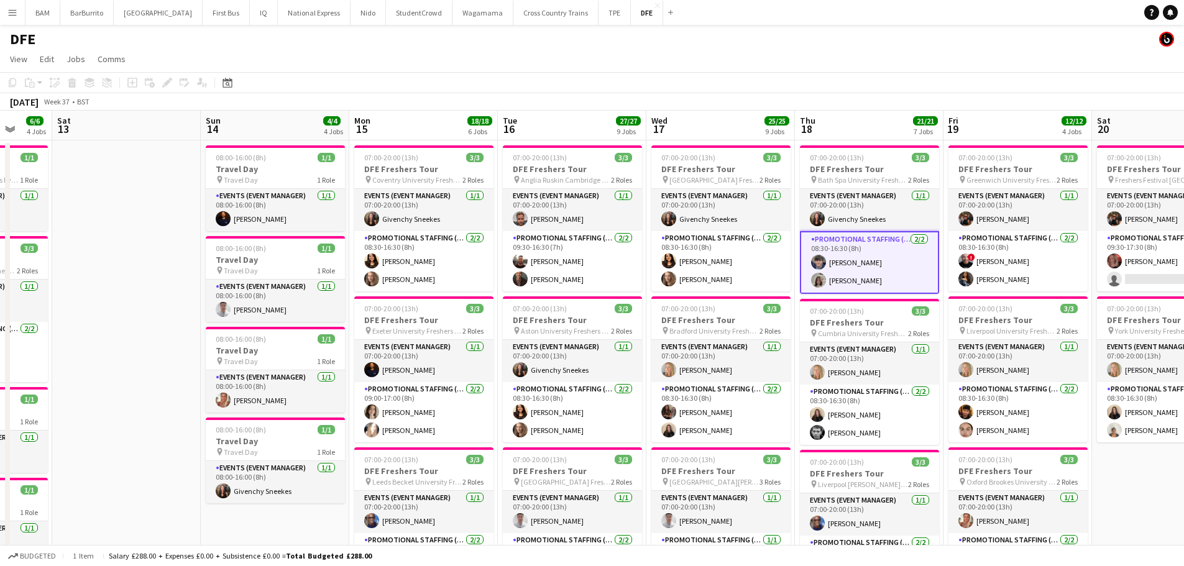
click at [441, 99] on div "September 2025 Week 37 • BST" at bounding box center [592, 101] width 1184 height 17
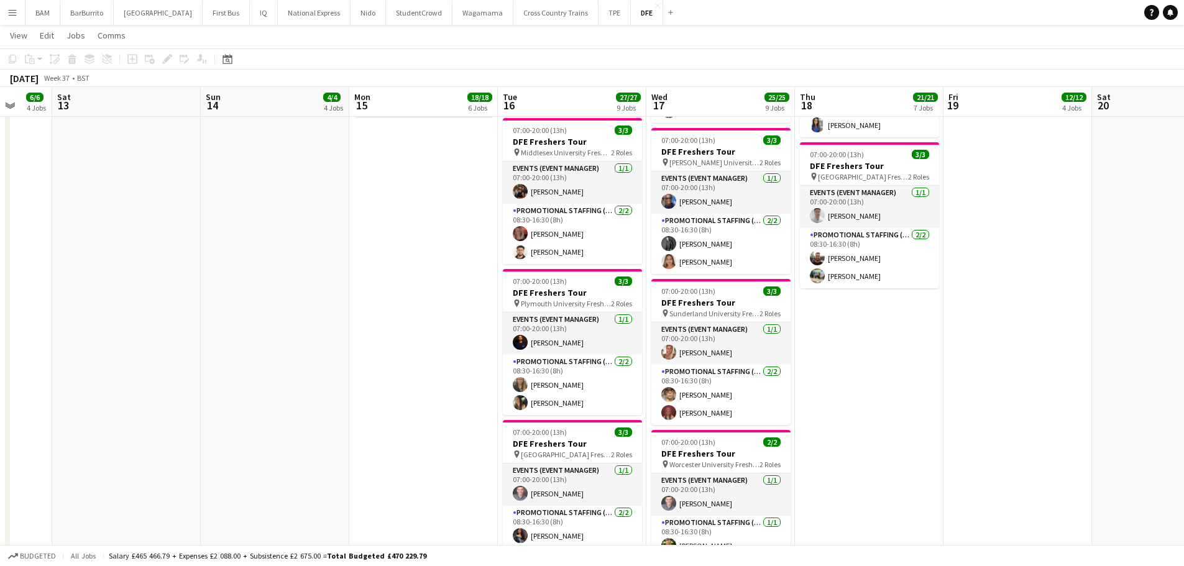
scroll to position [0, 476]
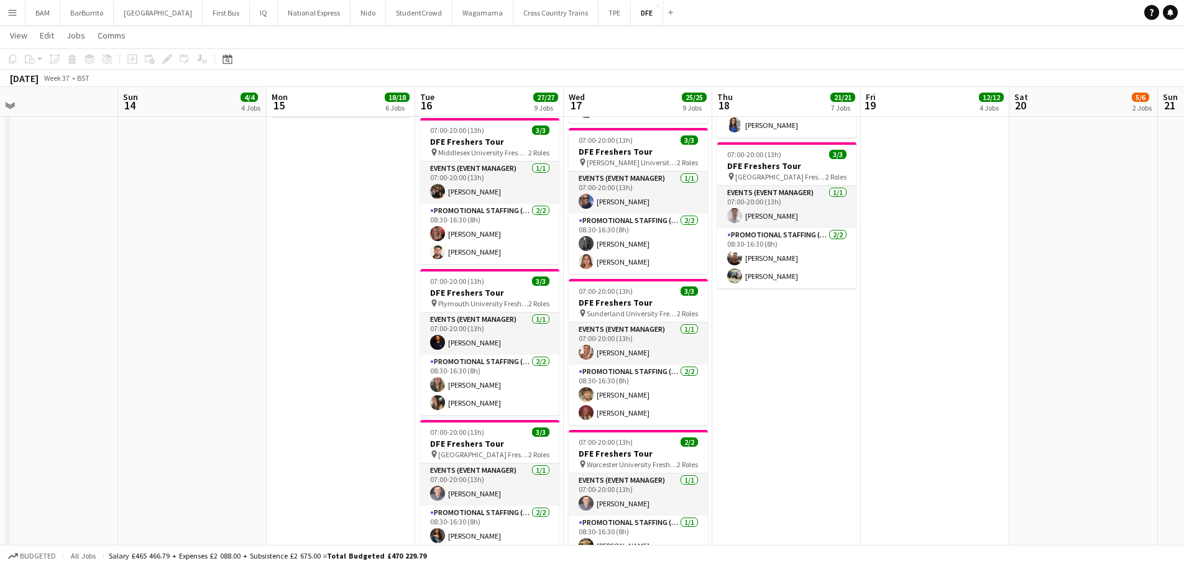
drag, startPoint x: 832, startPoint y: 369, endPoint x: 760, endPoint y: 366, distance: 72.2
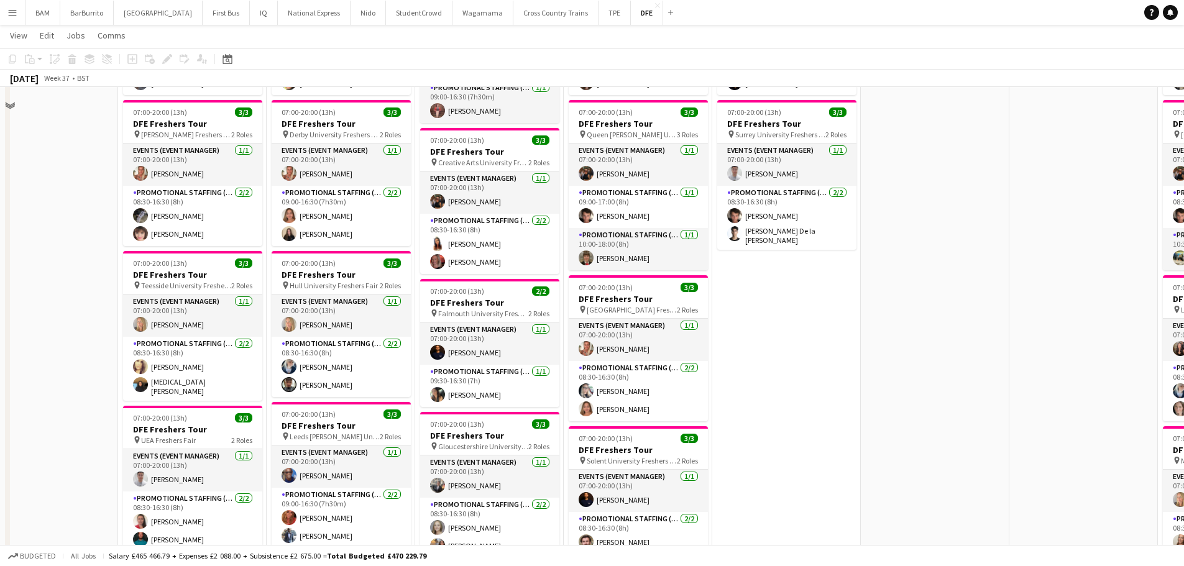
scroll to position [373, 0]
